Goal: Check status: Check status

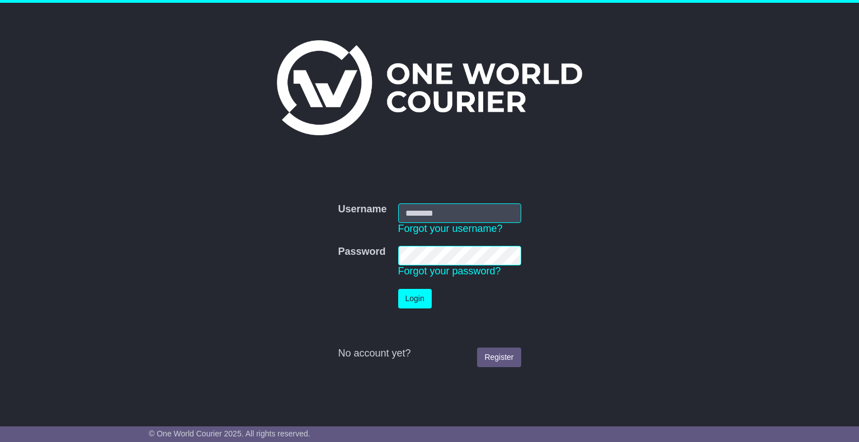
type input "********"
click at [413, 302] on button "Login" at bounding box center [415, 299] width 34 height 20
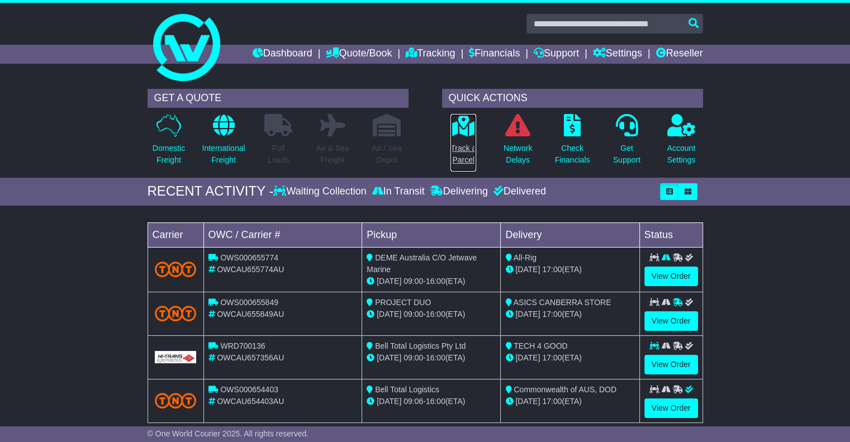
click at [452, 133] on icon at bounding box center [463, 125] width 25 height 22
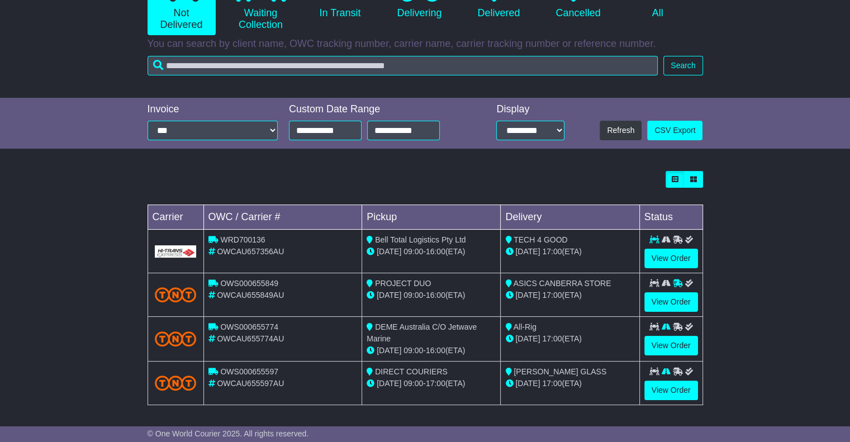
scroll to position [160, 0]
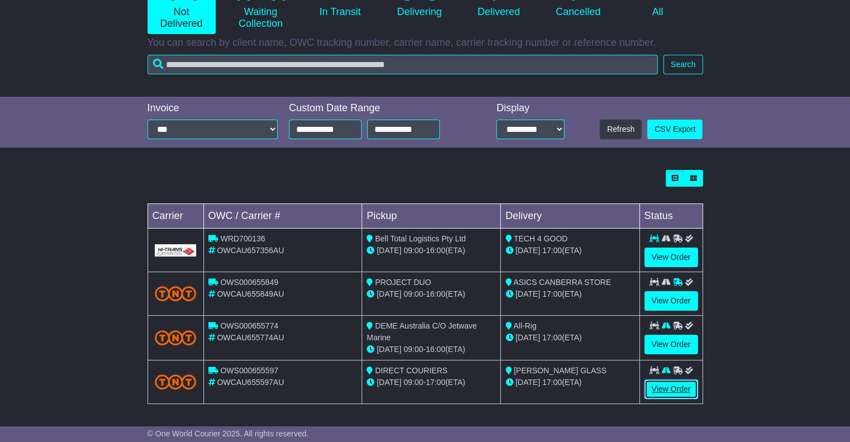
click at [670, 386] on link "View Order" at bounding box center [672, 390] width 54 height 20
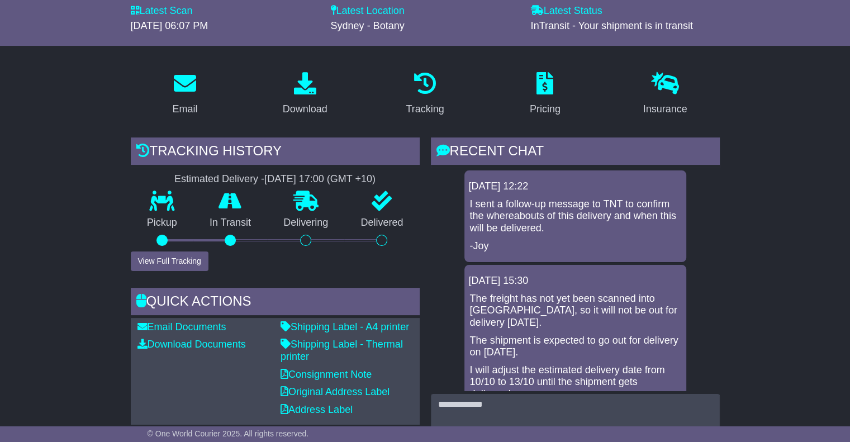
scroll to position [112, 0]
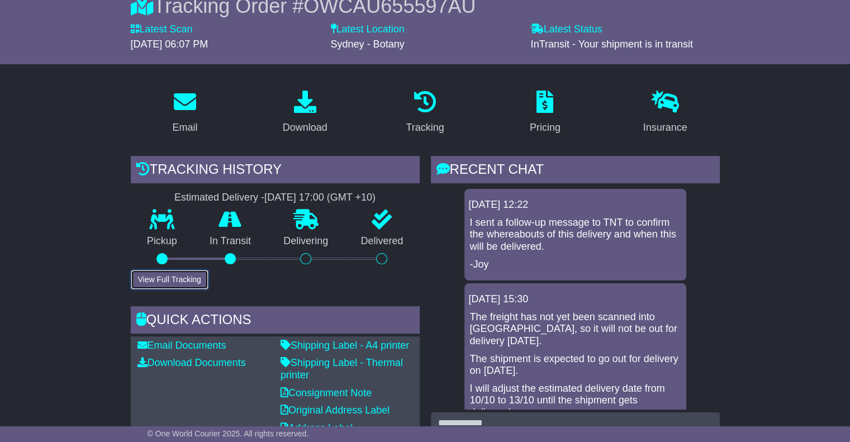
click at [170, 283] on button "View Full Tracking" at bounding box center [170, 280] width 78 height 20
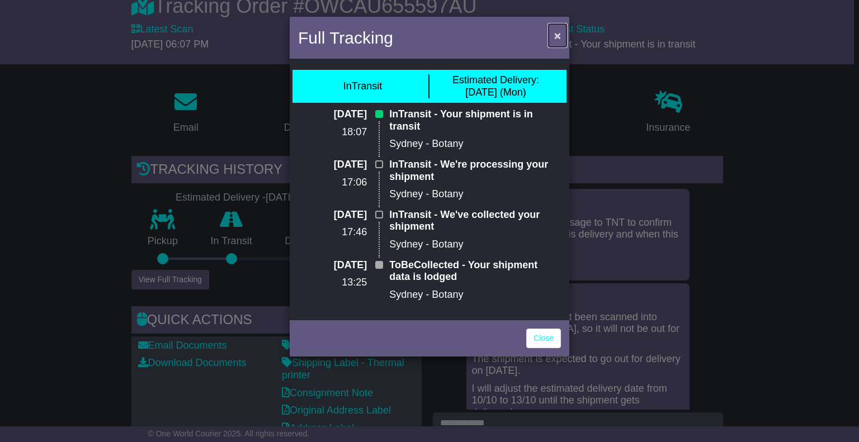
click at [566, 34] on button "×" at bounding box center [557, 35] width 18 height 23
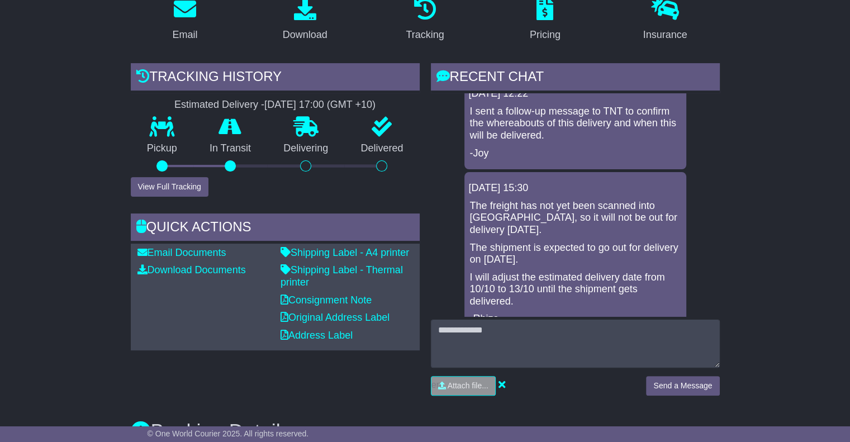
scroll to position [0, 0]
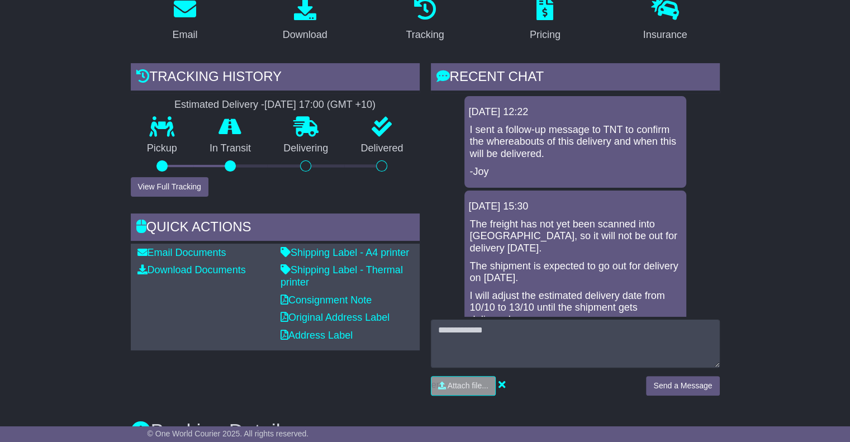
click at [472, 174] on p "-Joy" at bounding box center [575, 172] width 211 height 12
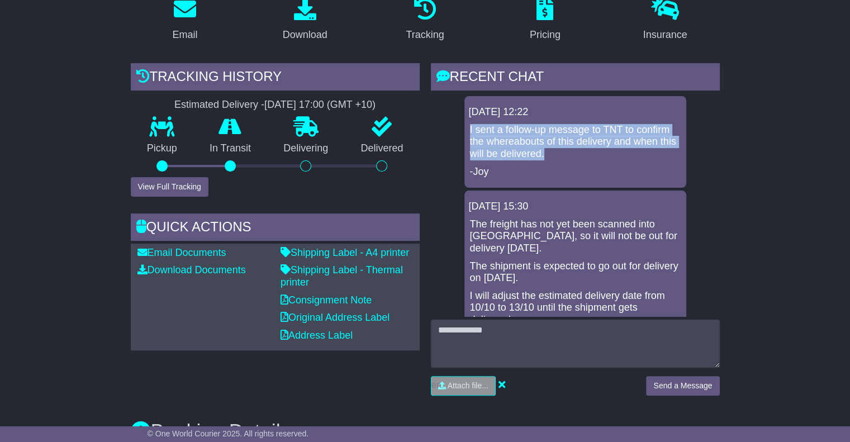
drag, startPoint x: 573, startPoint y: 155, endPoint x: 466, endPoint y: 131, distance: 109.6
click at [466, 131] on div "13 Oct 2025 12:22 I sent a follow-up message to TNT to confirm the whereabouts …" at bounding box center [576, 142] width 222 height 92
copy p "I sent a follow-up message to TNT to confirm the whereabouts of this delivery a…"
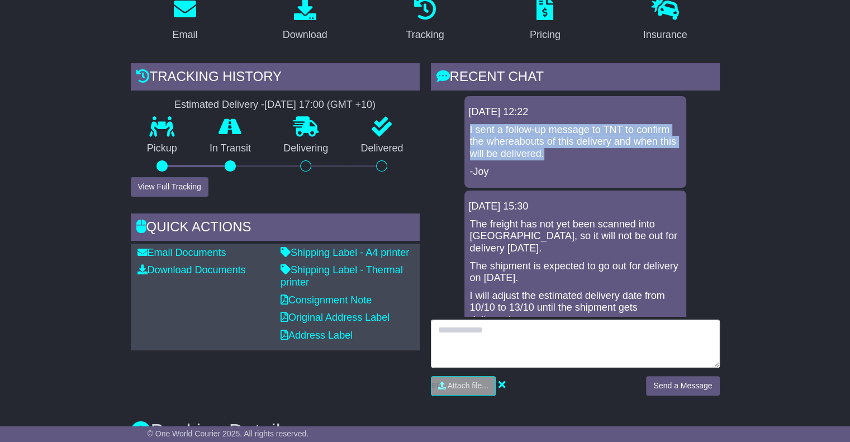
click at [474, 345] on textarea at bounding box center [575, 344] width 289 height 48
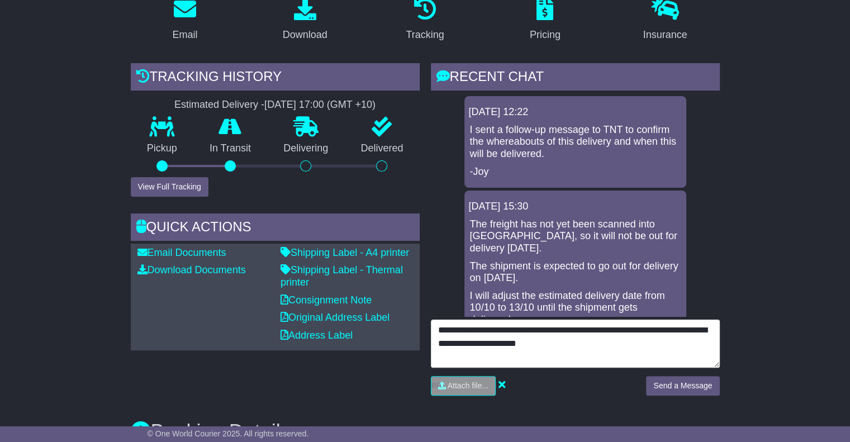
type textarea "**********"
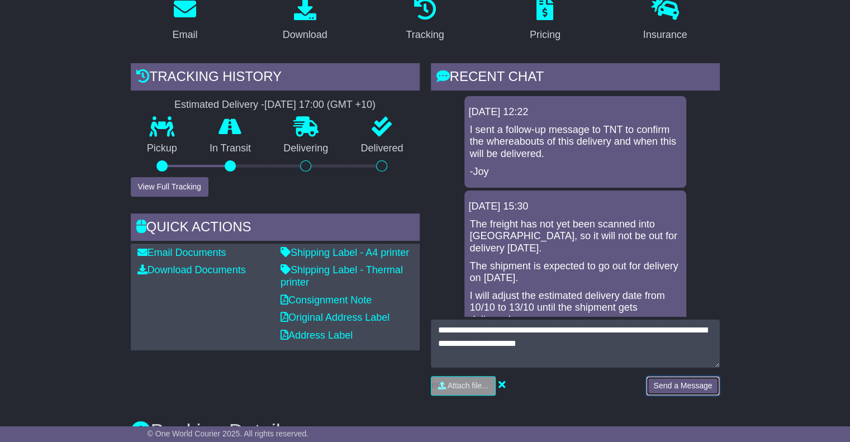
click at [663, 380] on button "Send a Message" at bounding box center [682, 386] width 73 height 20
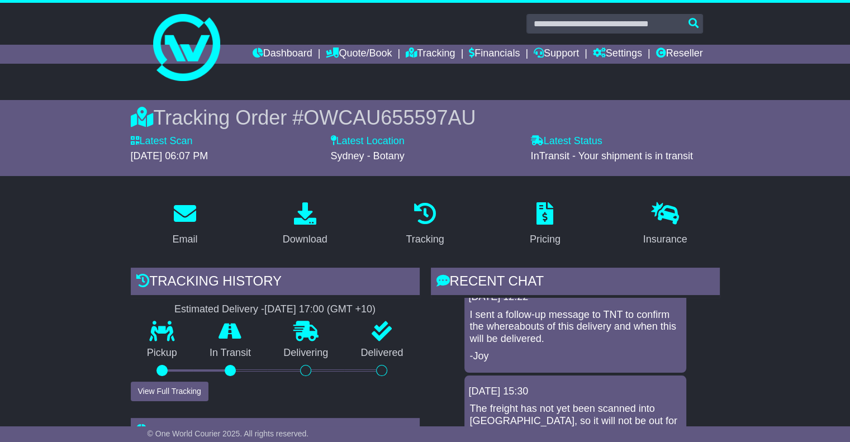
scroll to position [224, 0]
